Goal: Connect with others: Connect with others

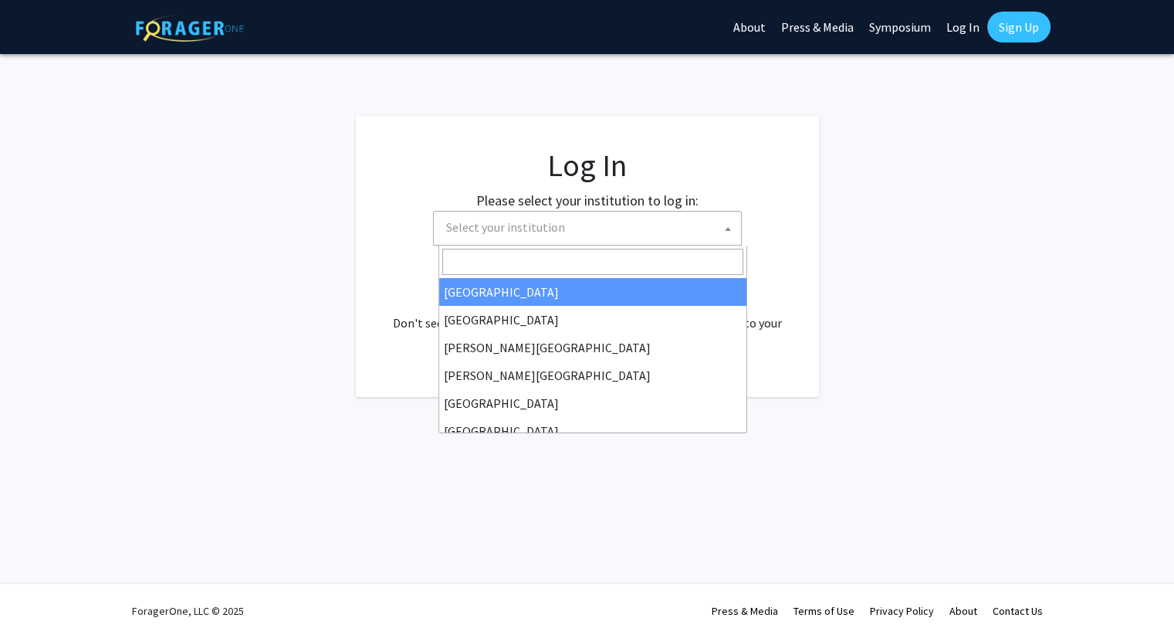
click at [642, 223] on span "Select your institution" at bounding box center [590, 228] width 301 height 32
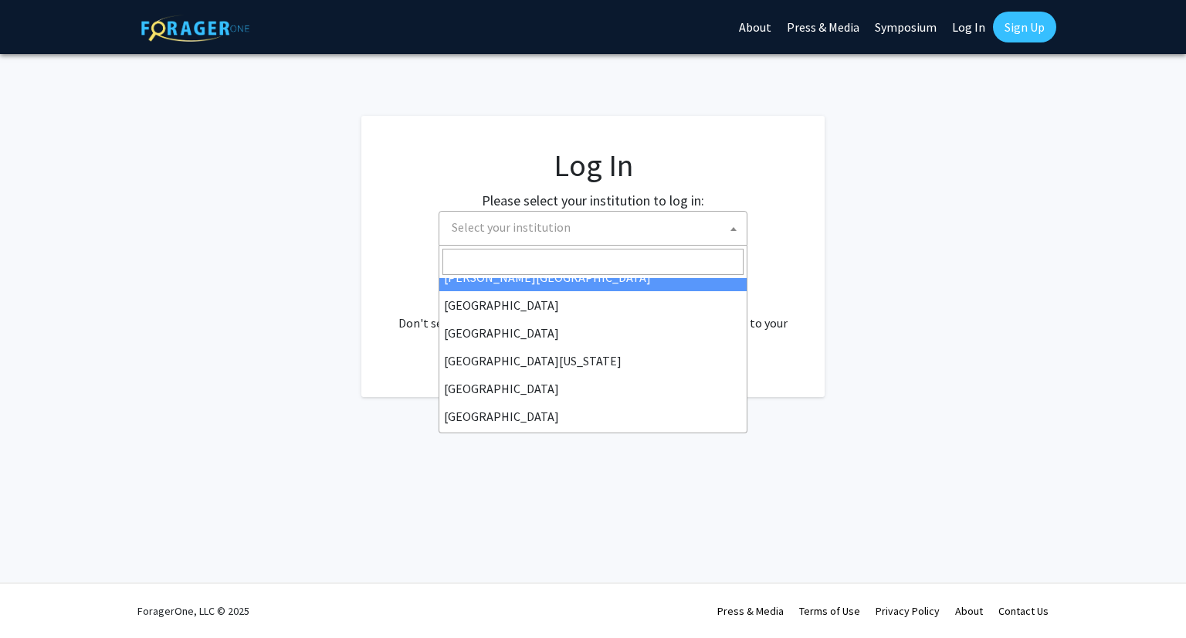
scroll to position [103, 0]
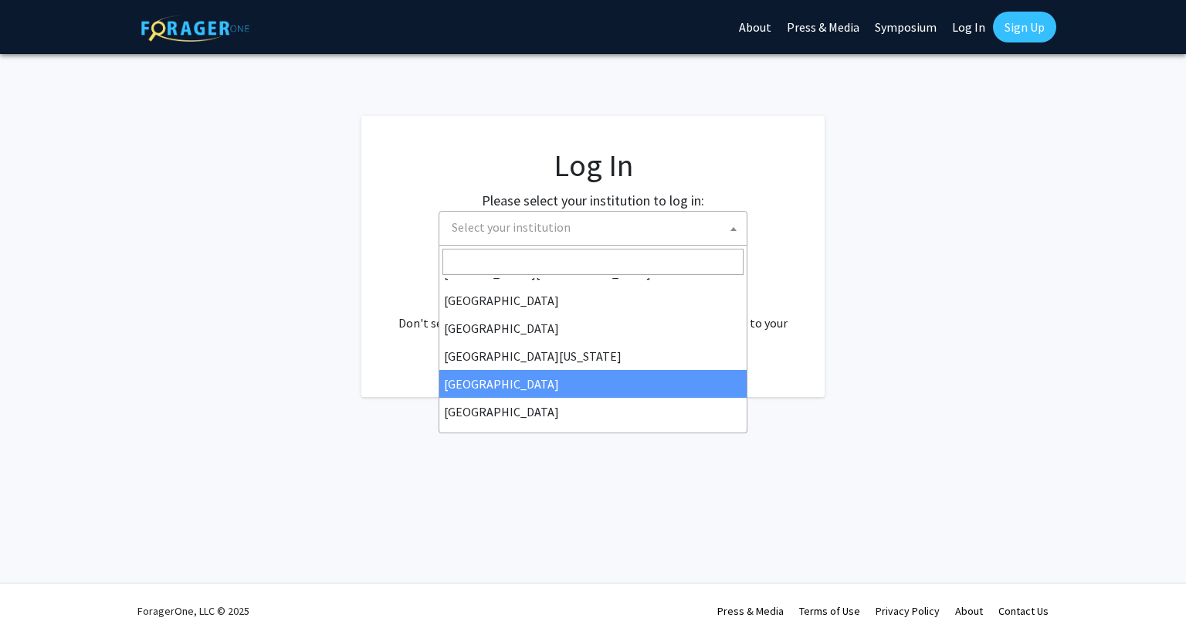
select select "12"
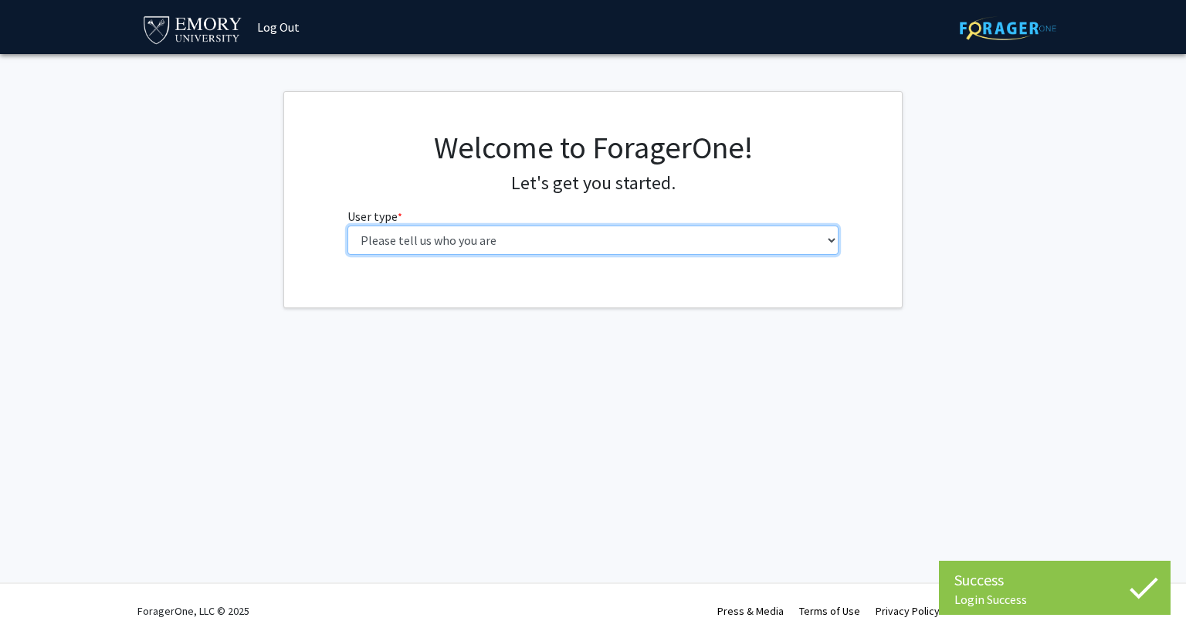
click at [368, 240] on select "Please tell us who you are Undergraduate Student Master's Student Doctoral Cand…" at bounding box center [593, 239] width 492 height 29
select select "1: undergrad"
click at [347, 225] on select "Please tell us who you are Undergraduate Student Master's Student Doctoral Cand…" at bounding box center [593, 239] width 492 height 29
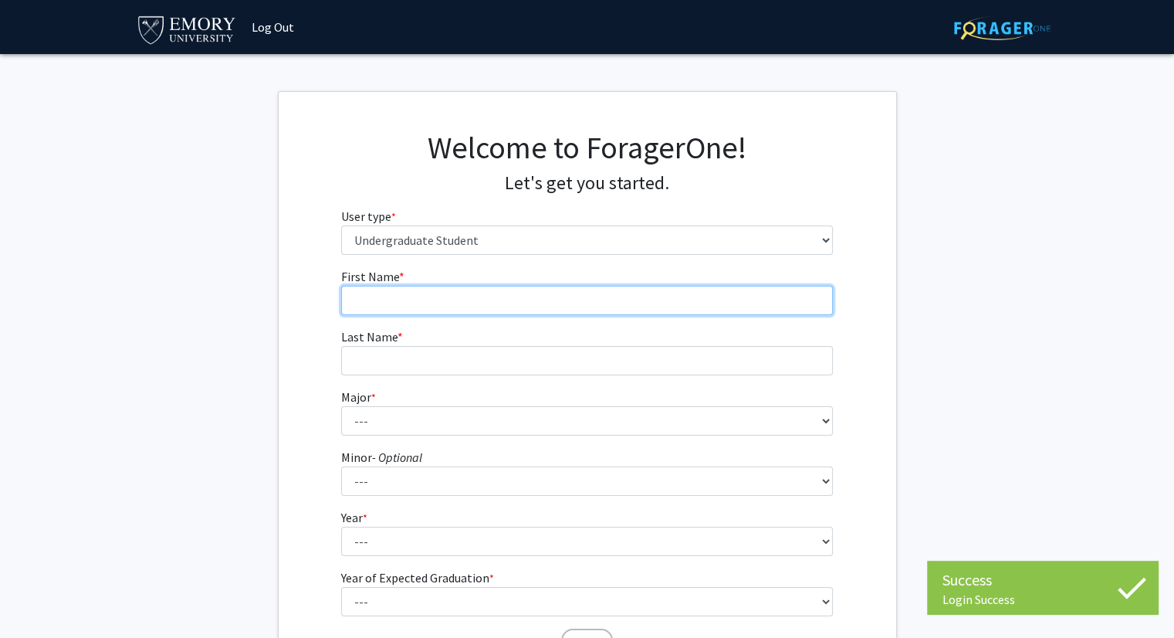
click at [417, 301] on input "First Name * required" at bounding box center [587, 300] width 492 height 29
type input "OLUWAROTIMI"
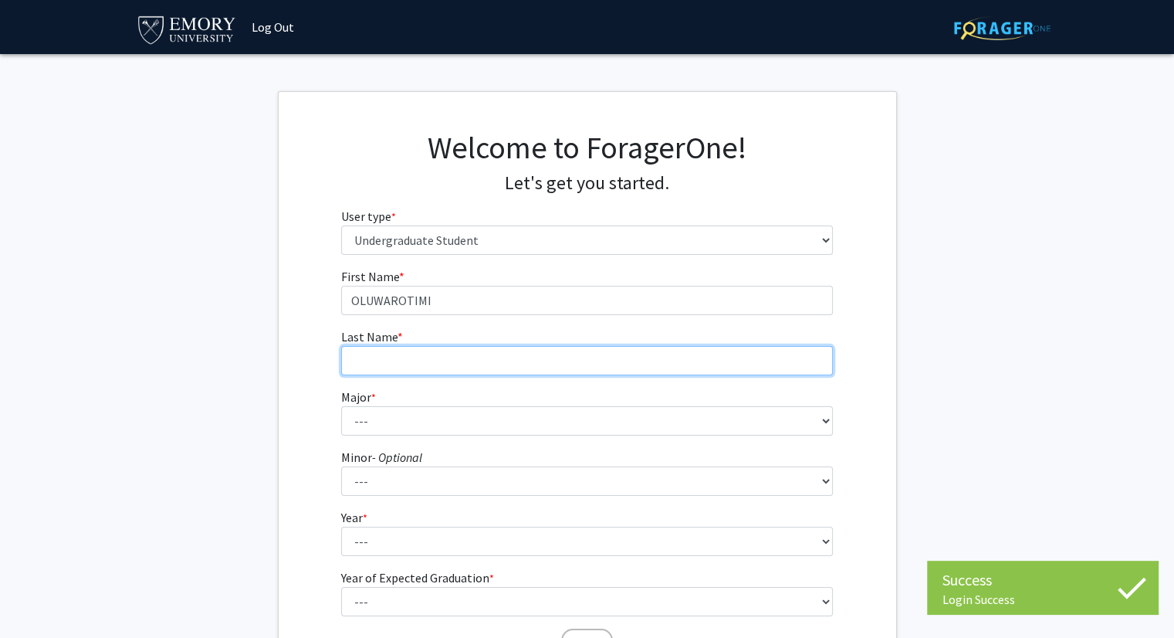
type input "OPANUGA"
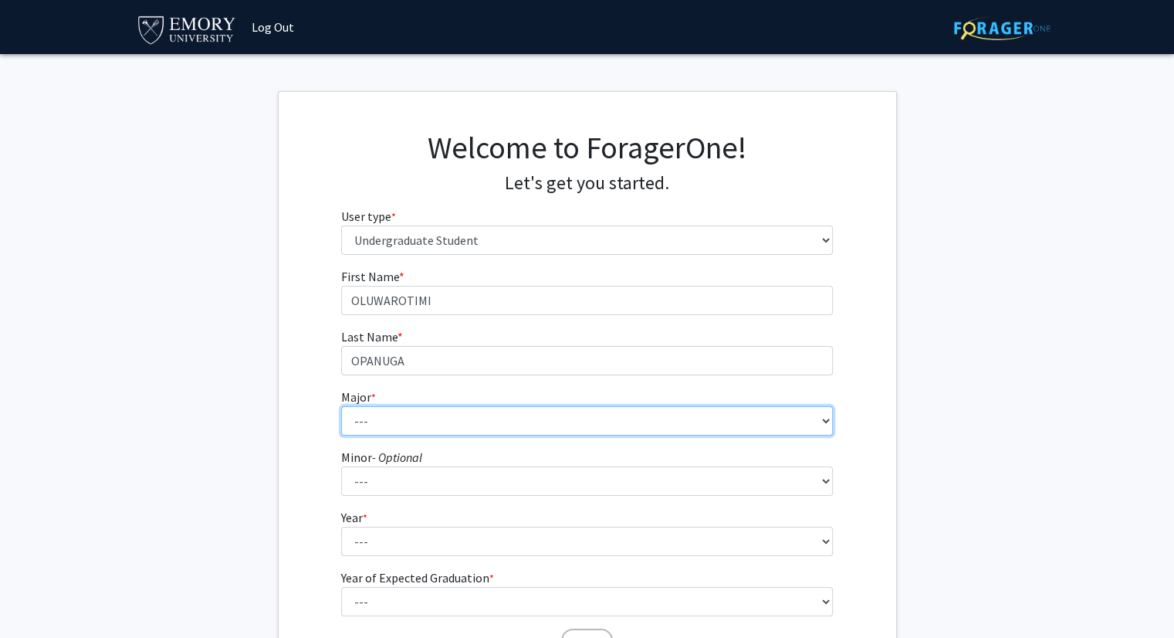
click at [436, 408] on select "--- Accounting African American Studies African Studies American Studies Analyt…" at bounding box center [587, 420] width 492 height 29
select select "12: 973"
click at [341, 406] on select "--- Accounting African American Studies African Studies American Studies Analyt…" at bounding box center [587, 420] width 492 height 29
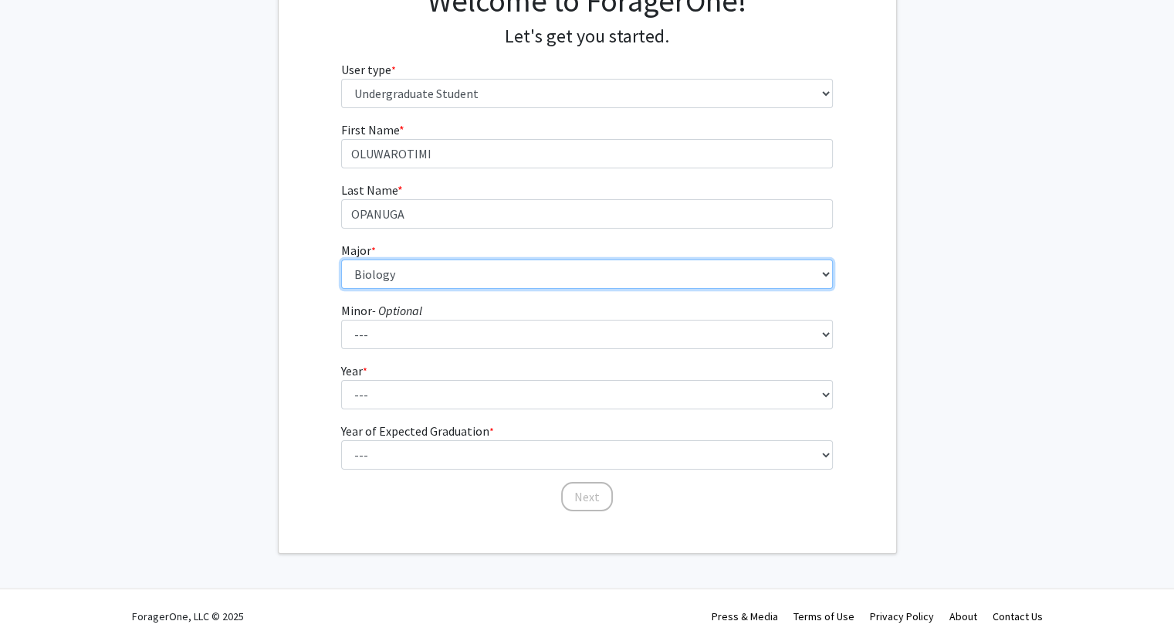
scroll to position [151, 0]
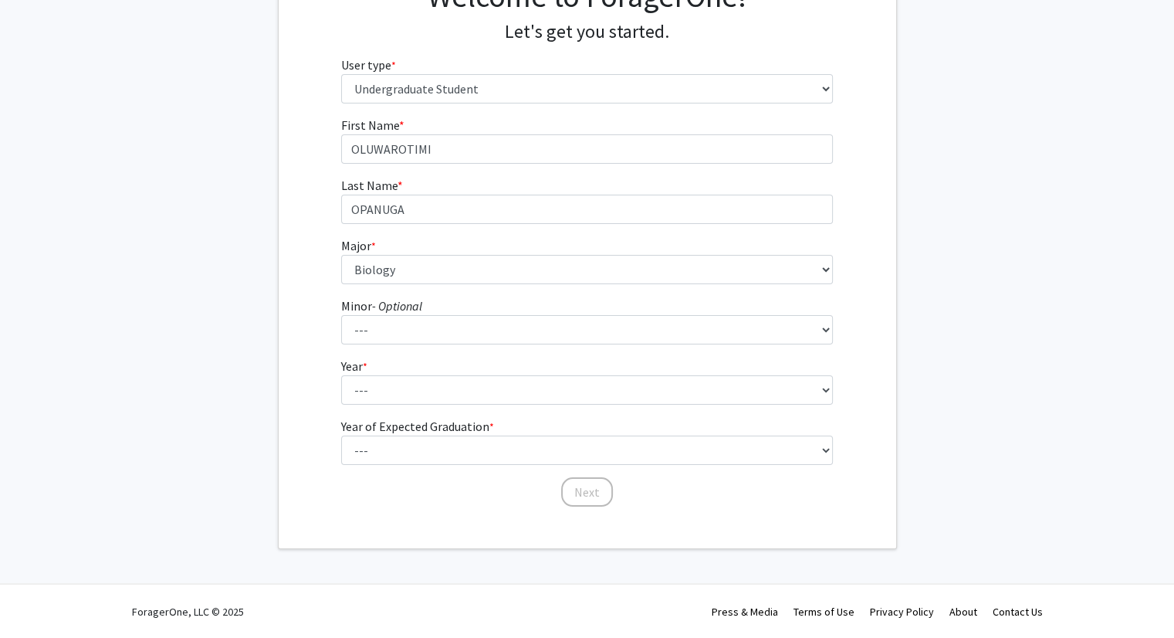
click at [443, 360] on fg-select "Year * required --- First-year Sophomore Junior Senior Postbaccalaureate Certif…" at bounding box center [587, 381] width 492 height 48
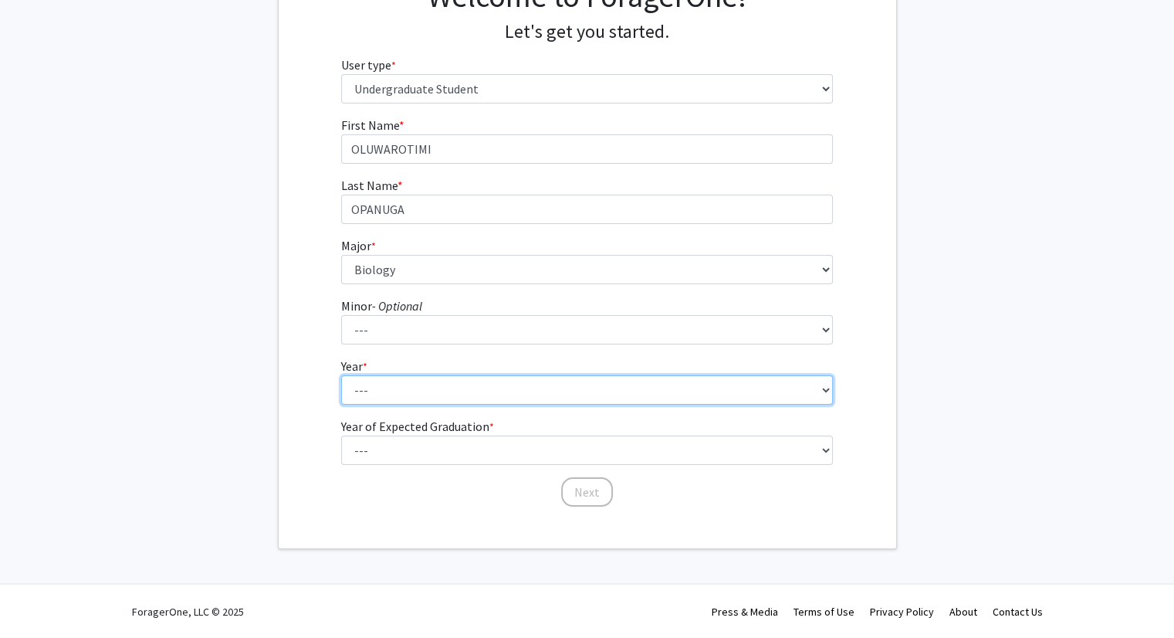
click at [442, 382] on select "--- First-year Sophomore Junior Senior Postbaccalaureate Certificate" at bounding box center [587, 389] width 492 height 29
select select "3: junior"
click at [341, 375] on select "--- First-year Sophomore Junior Senior Postbaccalaureate Certificate" at bounding box center [587, 389] width 492 height 29
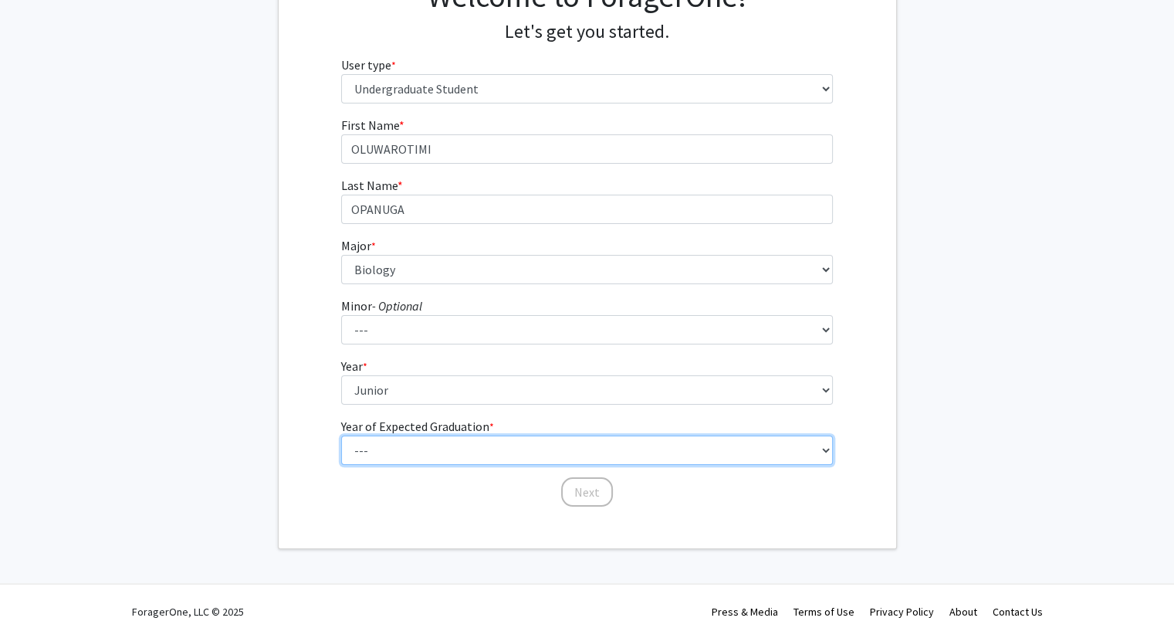
click at [445, 439] on select "--- 2025 2026 2027 2028 2029 2030 2031 2032 2033 2034" at bounding box center [587, 449] width 492 height 29
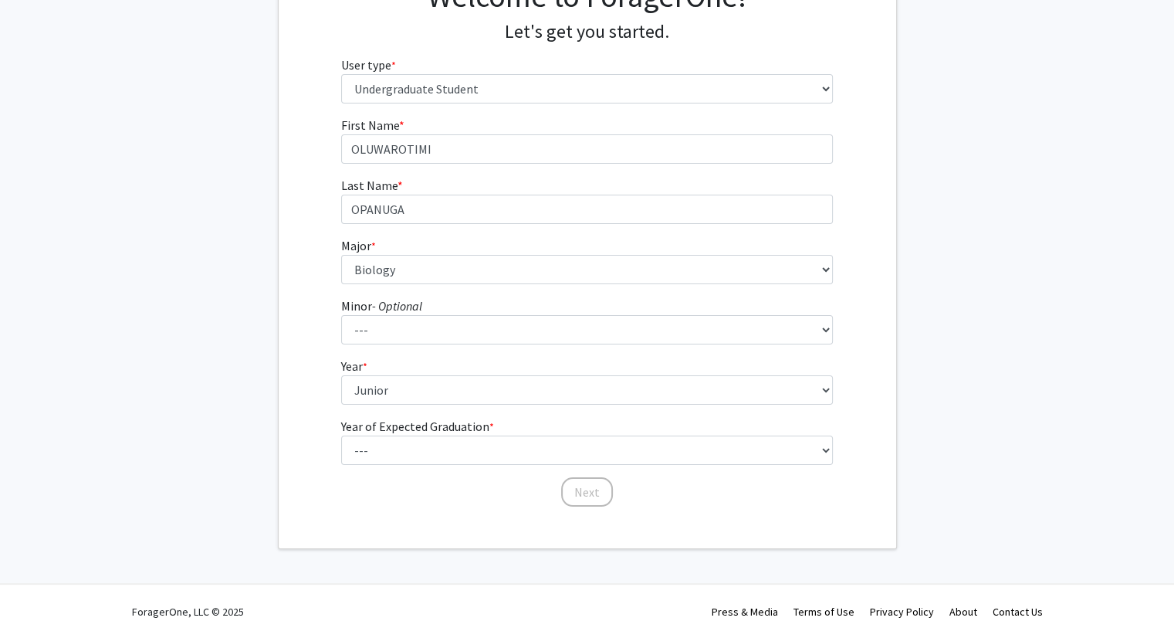
click at [279, 279] on div "First Name * required OLUWAROTIMI Last Name * required OPANUGA Major * required…" at bounding box center [588, 312] width 618 height 392
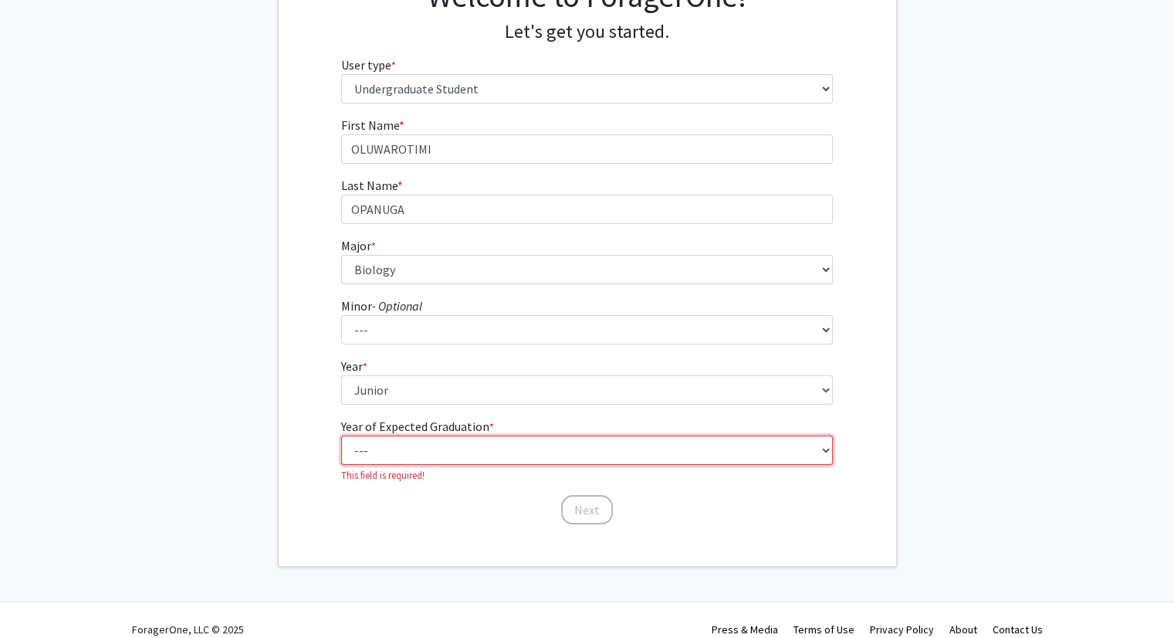
click at [398, 454] on select "--- 2025 2026 2027 2028 2029 2030 2031 2032 2033 2034" at bounding box center [587, 449] width 492 height 29
select select "3: 2027"
click at [341, 435] on select "--- 2025 2026 2027 2028 2029 2030 2031 2032 2033 2034" at bounding box center [587, 449] width 492 height 29
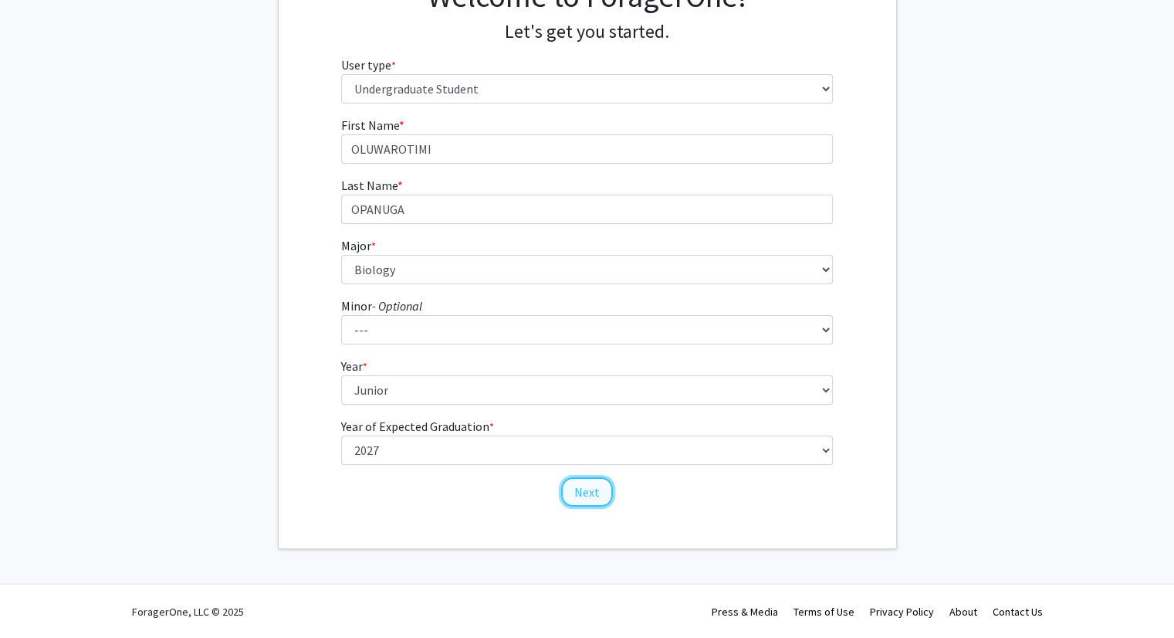
click at [578, 486] on button "Next" at bounding box center [587, 491] width 52 height 29
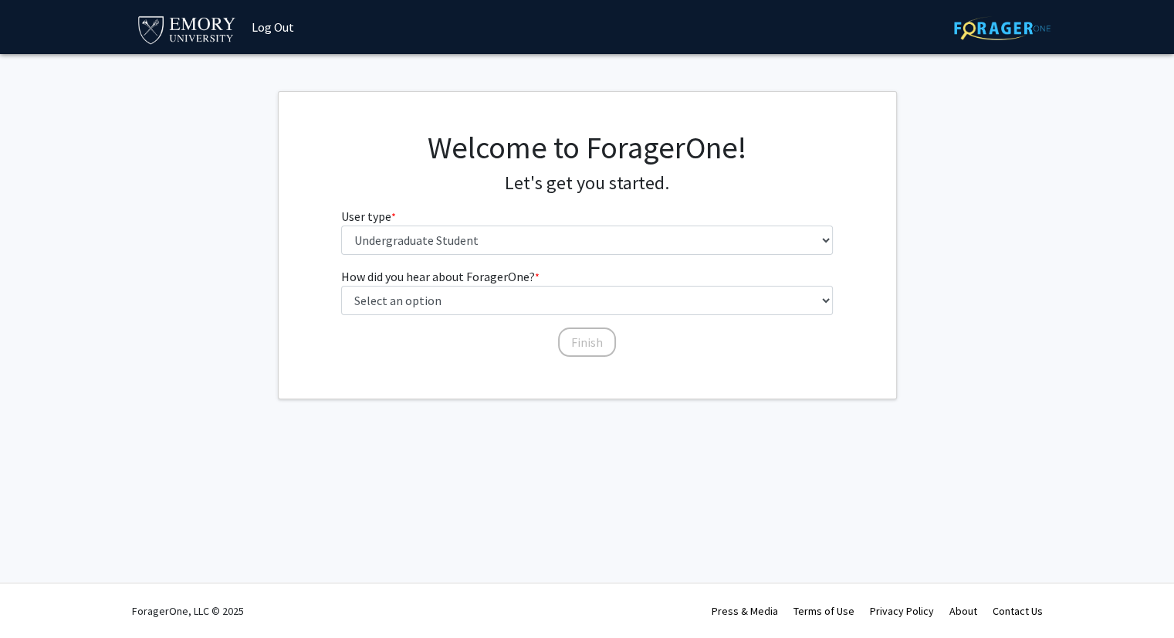
scroll to position [0, 0]
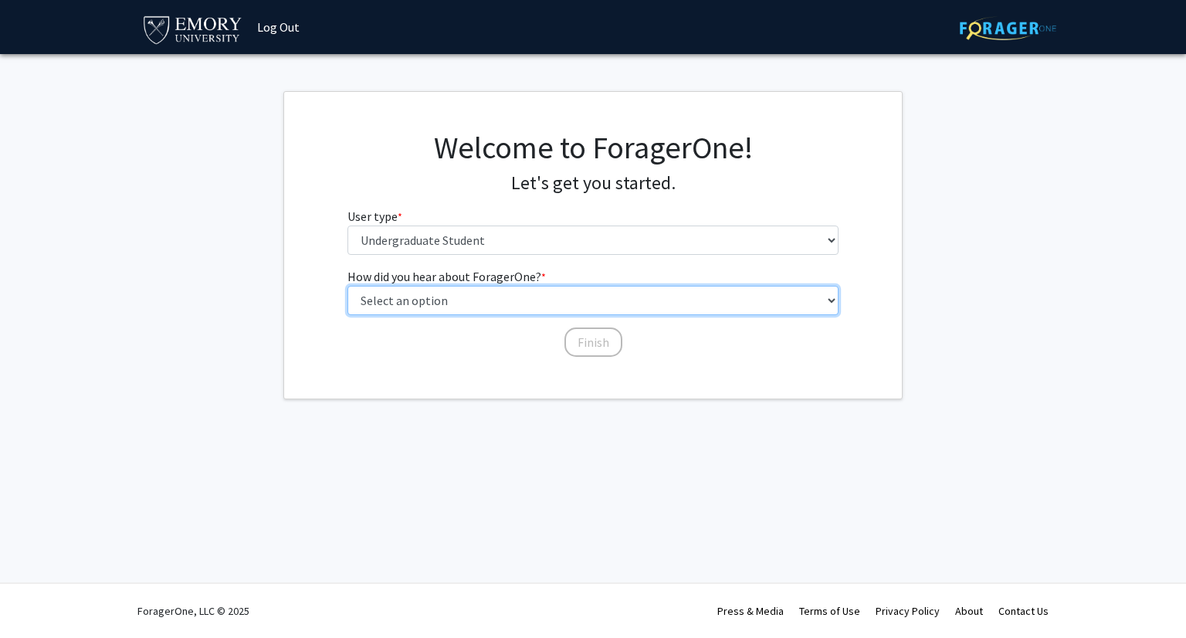
click at [560, 307] on select "Select an option Peer/student recommendation Faculty/staff recommendation Unive…" at bounding box center [593, 300] width 492 height 29
select select "3: university_website"
click at [347, 286] on select "Select an option Peer/student recommendation Faculty/staff recommendation Unive…" at bounding box center [593, 300] width 492 height 29
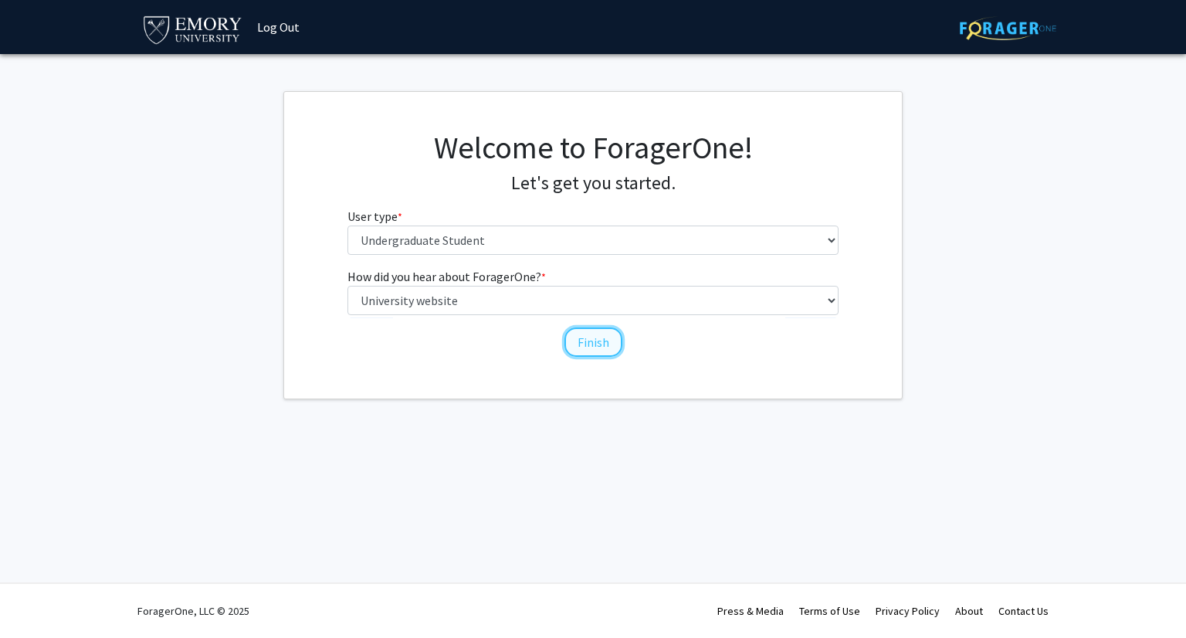
click at [573, 342] on button "Finish" at bounding box center [593, 341] width 58 height 29
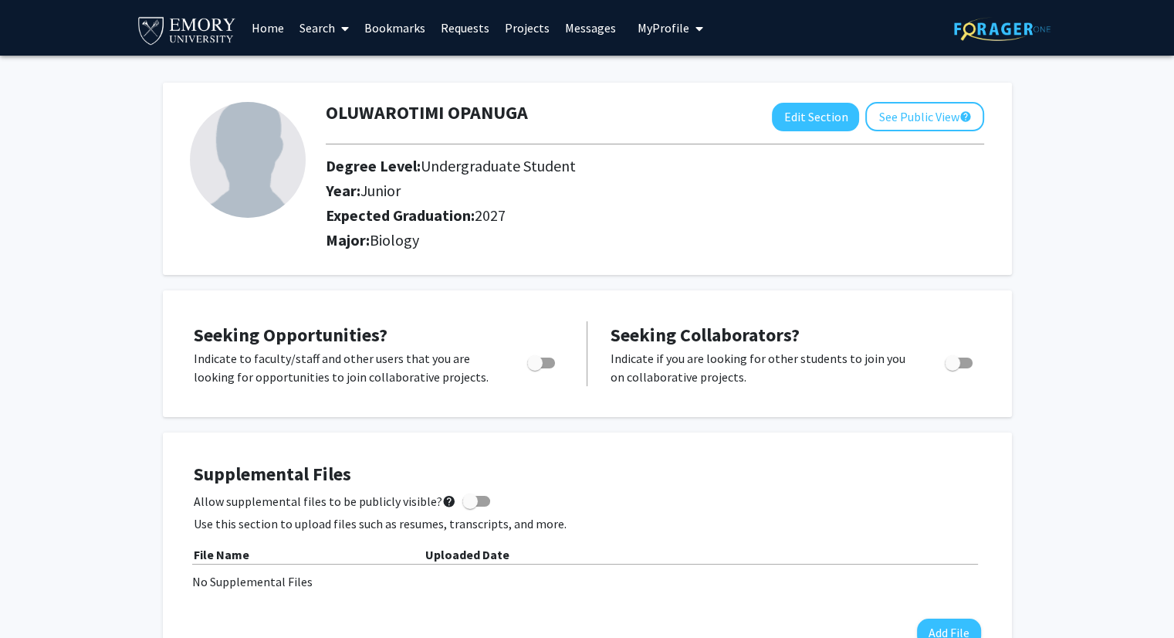
click at [544, 354] on label "Toggle" at bounding box center [538, 363] width 34 height 19
click at [535, 368] on input "Are you actively seeking opportunities?" at bounding box center [534, 368] width 1 height 1
checkbox input "true"
click at [523, 24] on link "Projects" at bounding box center [527, 28] width 60 height 54
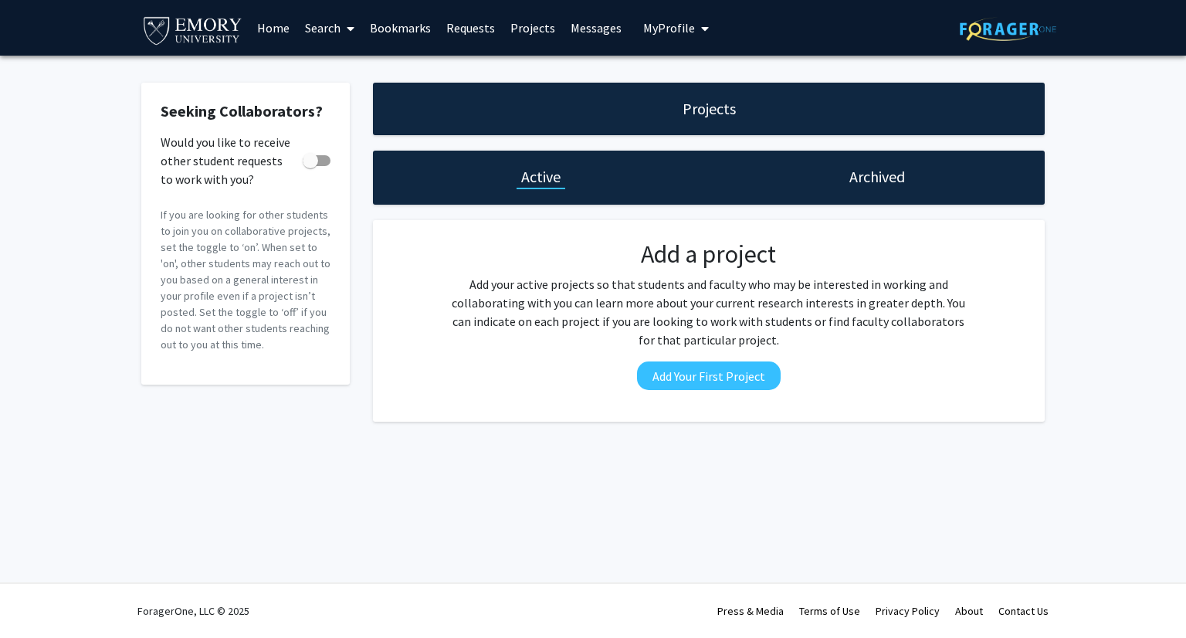
click at [324, 22] on link "Search" at bounding box center [329, 28] width 65 height 54
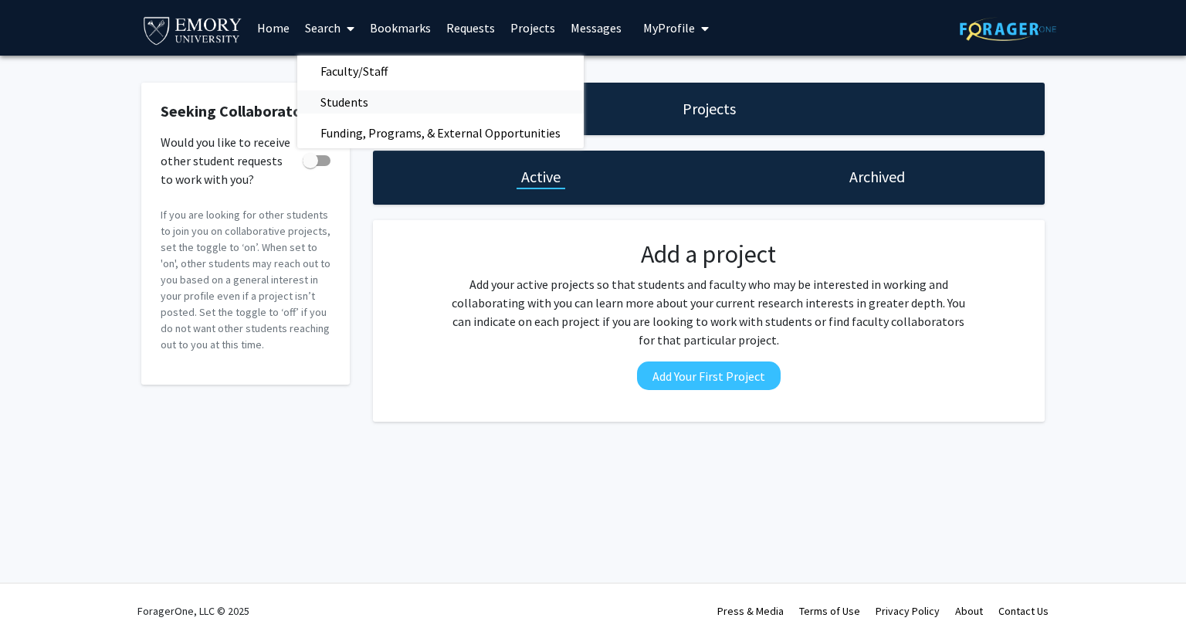
click at [360, 98] on span "Students" at bounding box center [344, 101] width 94 height 31
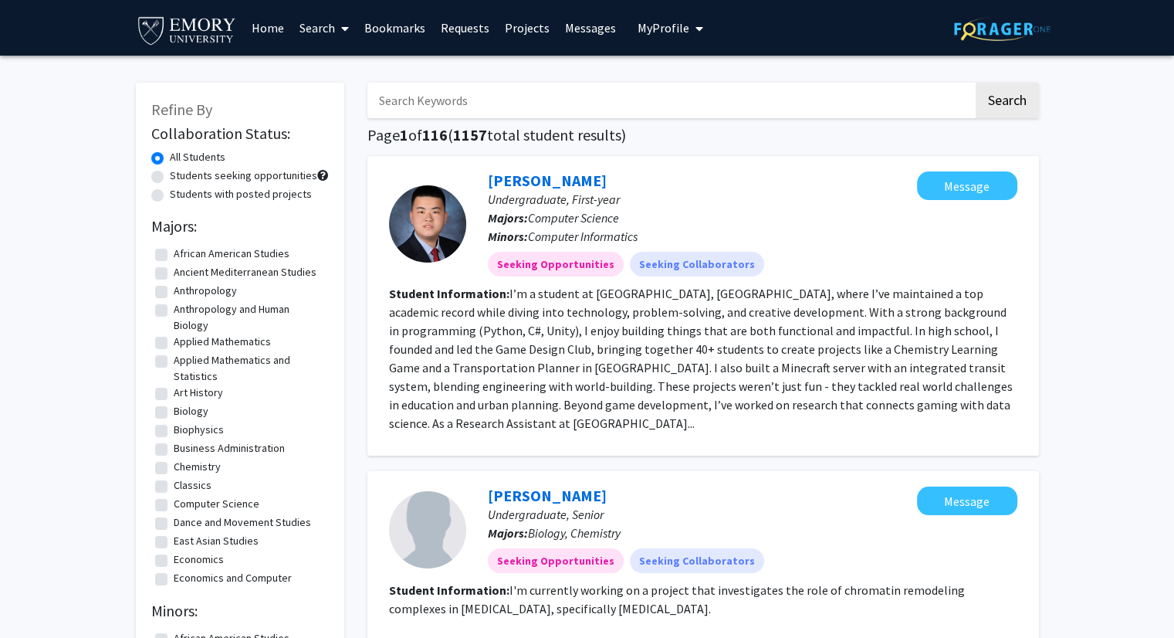
click at [324, 28] on link "Search" at bounding box center [324, 28] width 65 height 54
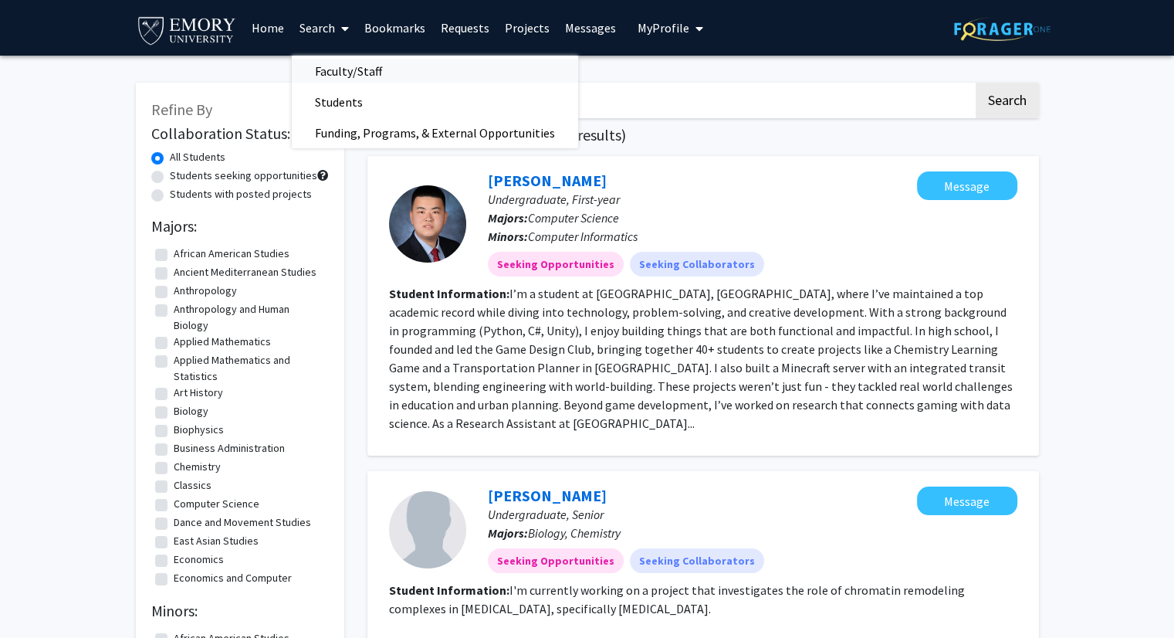
click at [330, 67] on span "Faculty/Staff" at bounding box center [348, 71] width 113 height 31
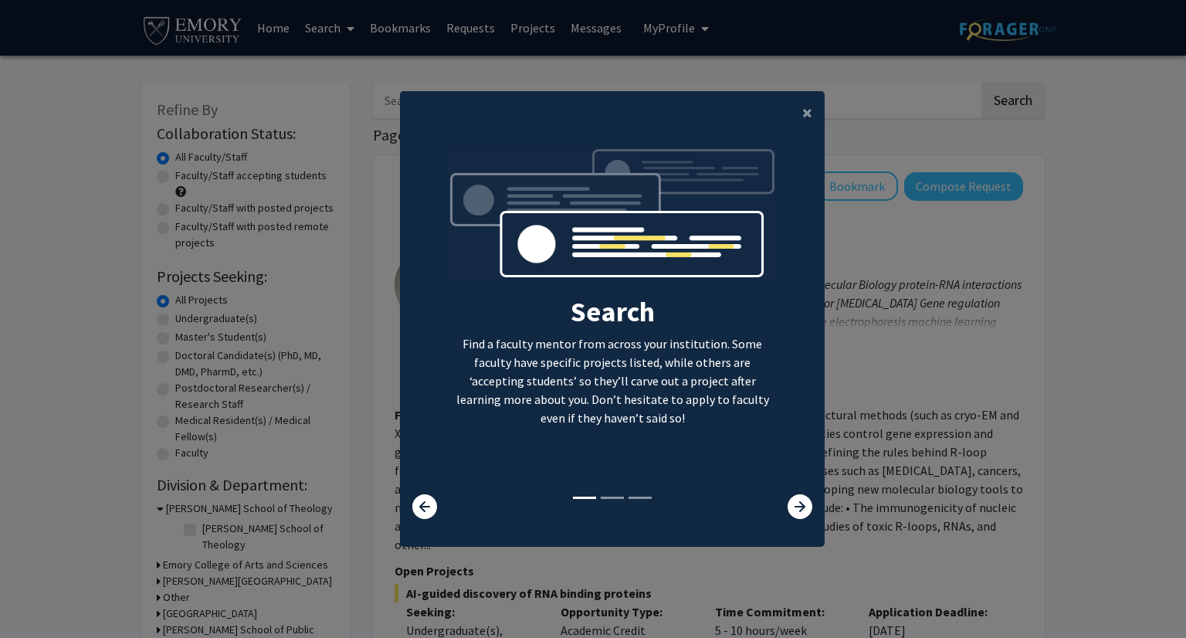
drag, startPoint x: 330, startPoint y: 67, endPoint x: 384, endPoint y: 147, distance: 96.4
click at [348, 97] on modal-container "× Search Find a faculty mentor from across your institution. Some faculty have …" at bounding box center [593, 319] width 1186 height 638
